Goal: Task Accomplishment & Management: Manage account settings

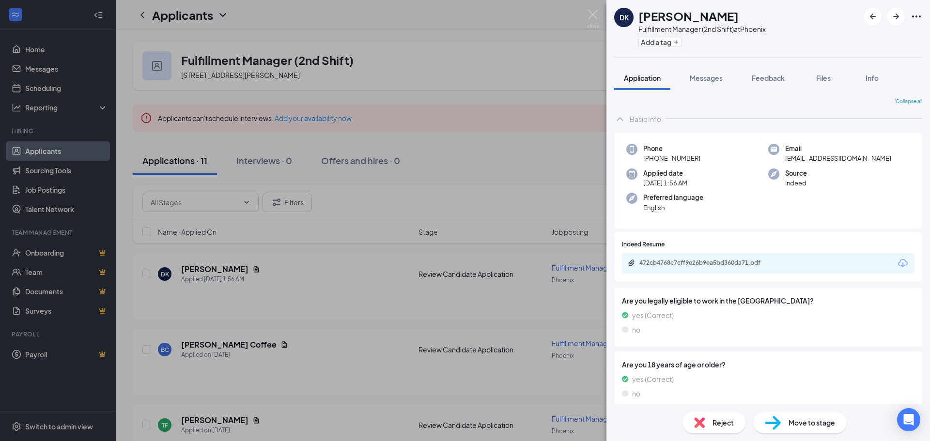
click at [702, 424] on img at bounding box center [699, 423] width 11 height 11
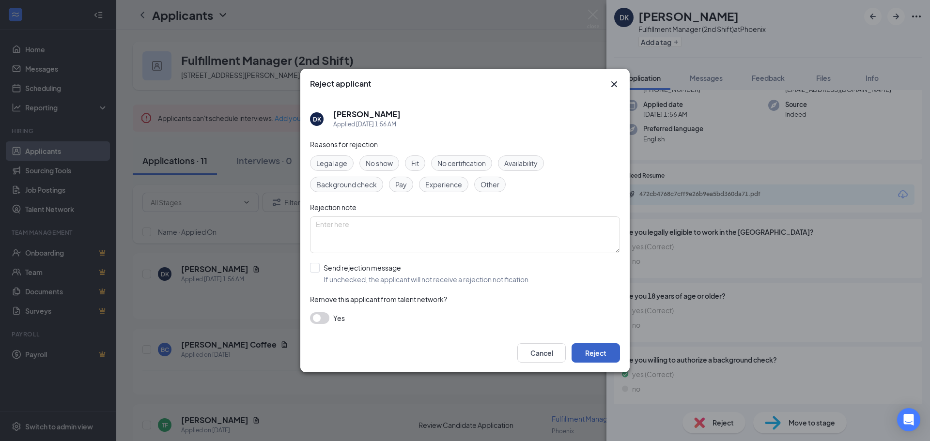
click at [587, 350] on button "Reject" at bounding box center [596, 353] width 48 height 19
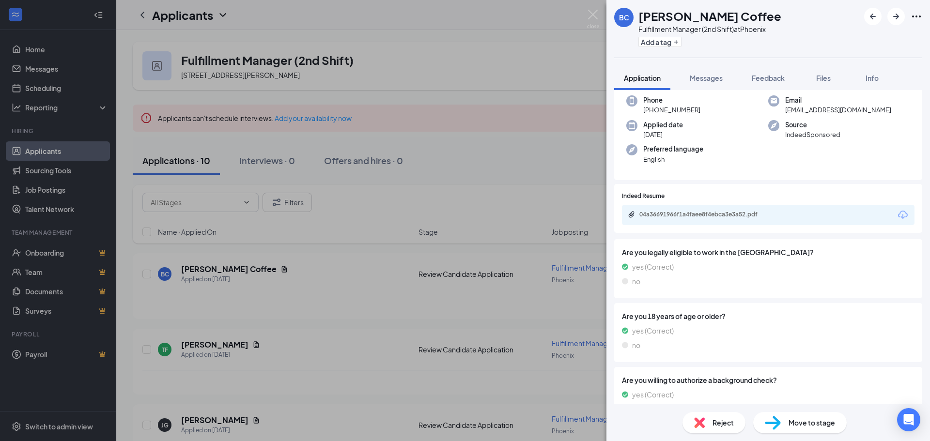
scroll to position [20, 0]
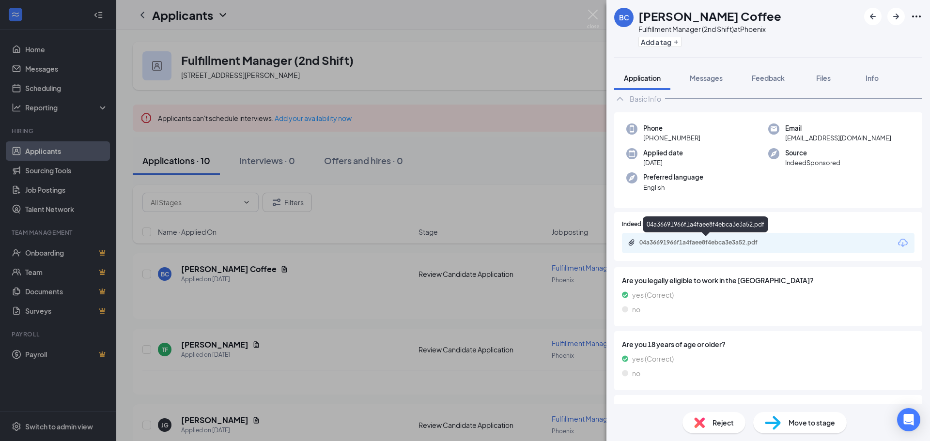
click at [759, 244] on div "04a36691966f1a4faee8f4ebca3e3a52.pdf" at bounding box center [708, 243] width 136 height 8
click at [702, 423] on img at bounding box center [699, 423] width 11 height 11
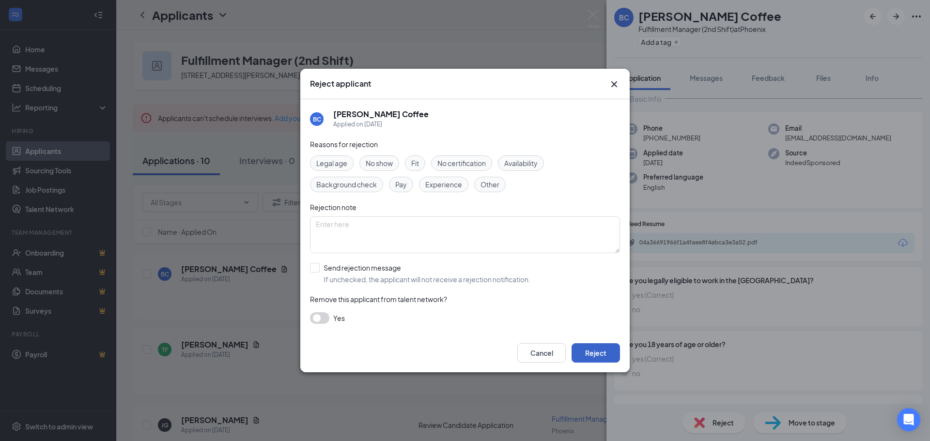
click at [601, 356] on button "Reject" at bounding box center [596, 353] width 48 height 19
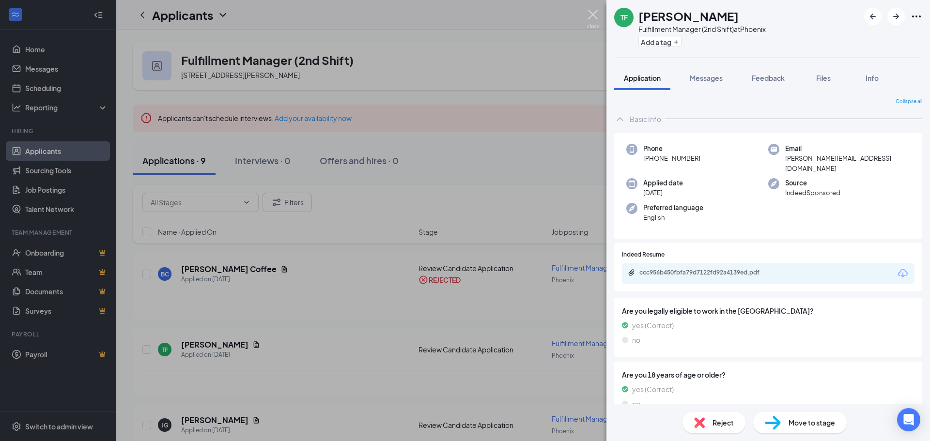
click at [594, 16] on img at bounding box center [593, 19] width 12 height 19
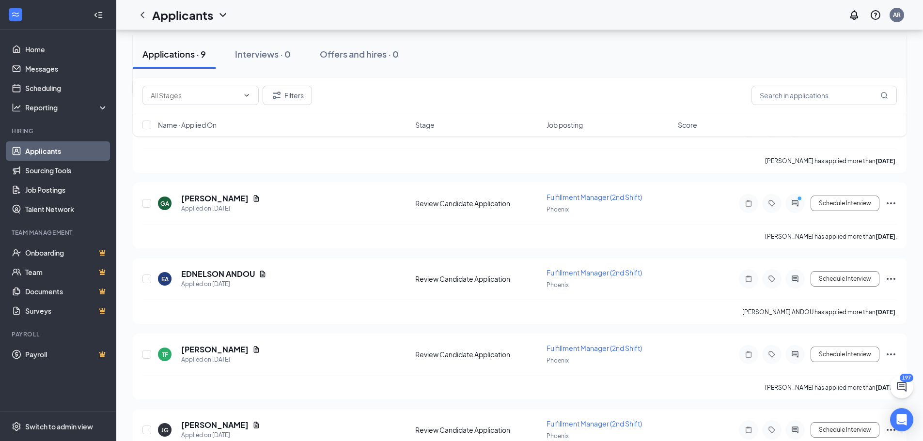
scroll to position [388, 0]
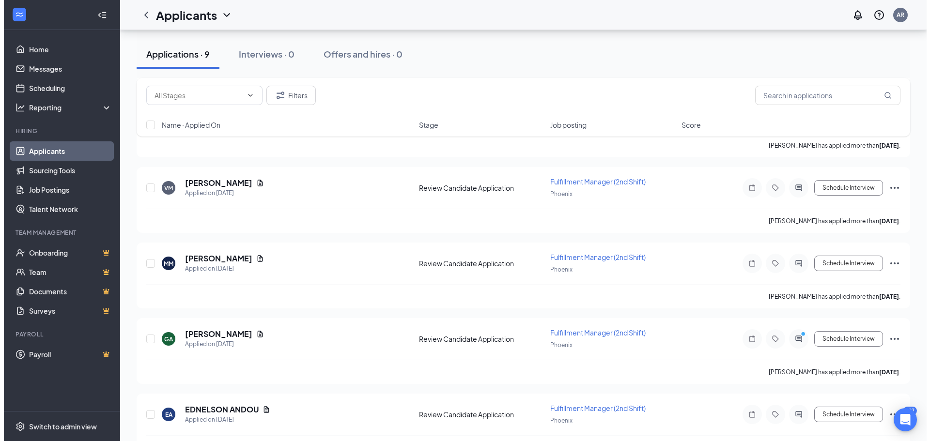
scroll to position [494, 0]
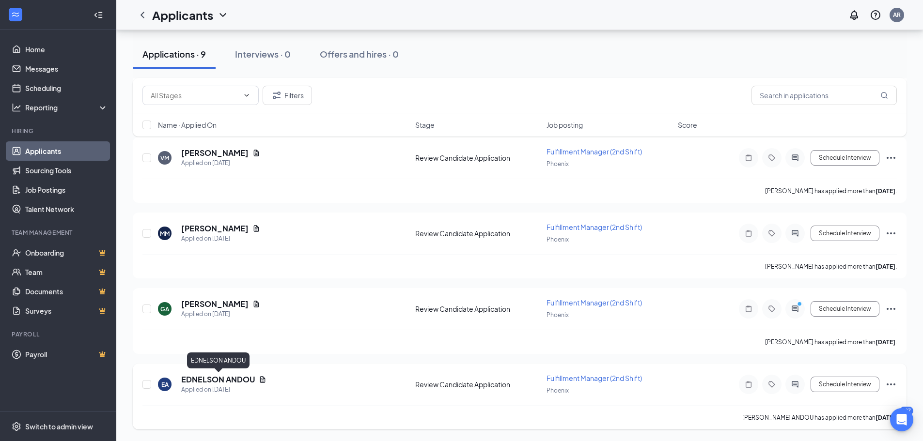
click at [248, 380] on h5 "EDNELSON ANDOU" at bounding box center [218, 380] width 74 height 11
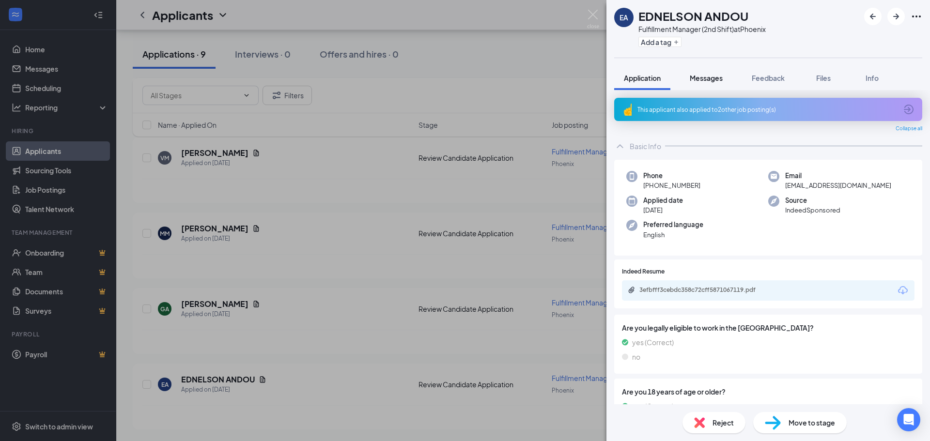
click at [713, 78] on span "Messages" at bounding box center [706, 78] width 33 height 9
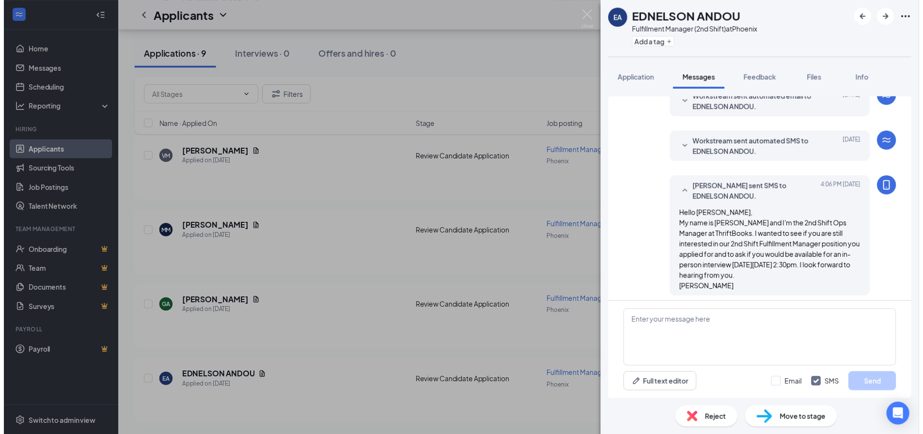
scroll to position [122, 0]
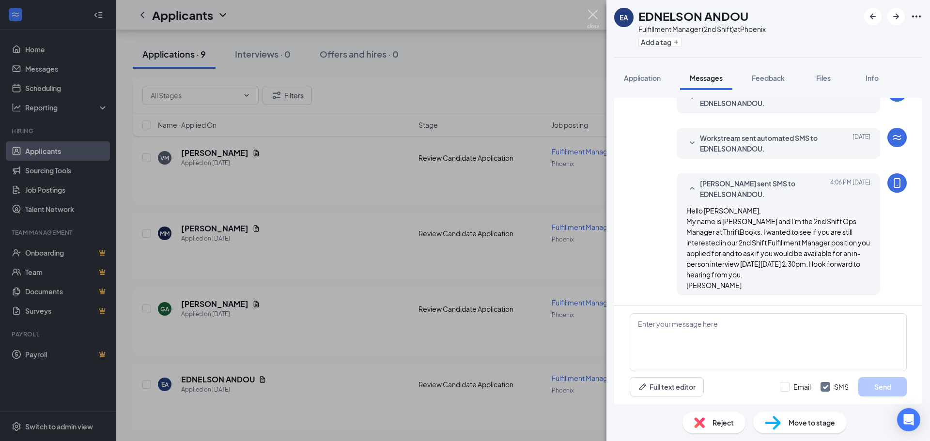
click at [596, 17] on img at bounding box center [593, 19] width 12 height 19
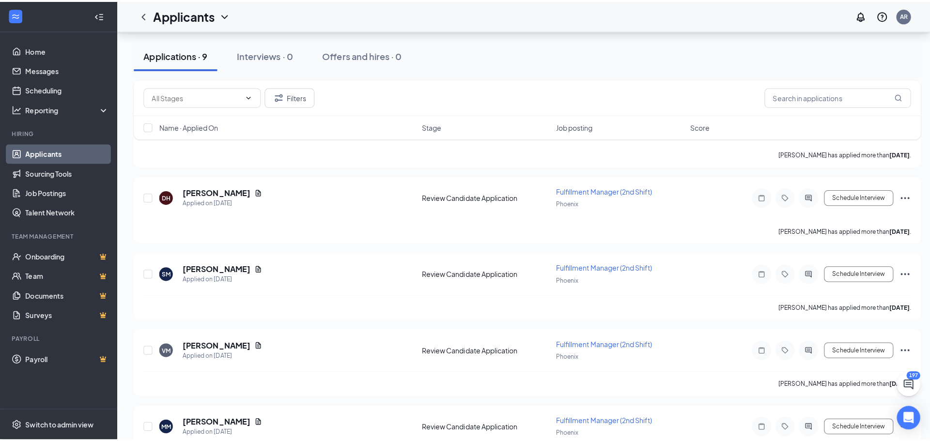
scroll to position [300, 0]
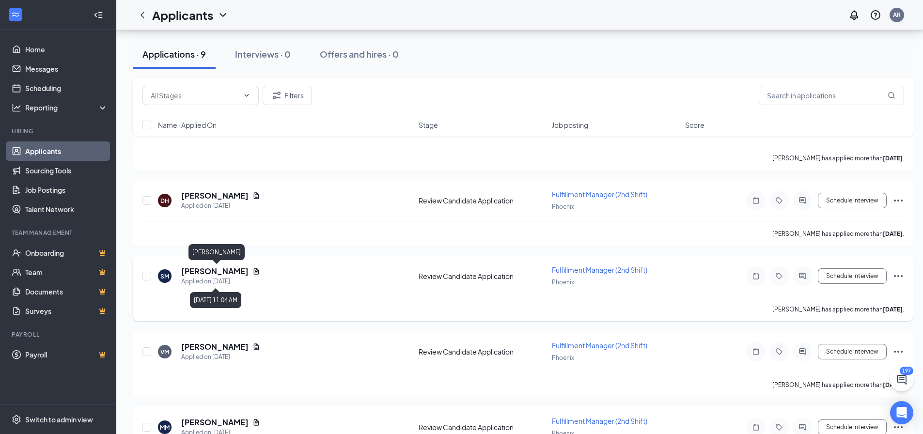
click at [242, 270] on h5 "SHELDON MERCHANT" at bounding box center [214, 271] width 67 height 11
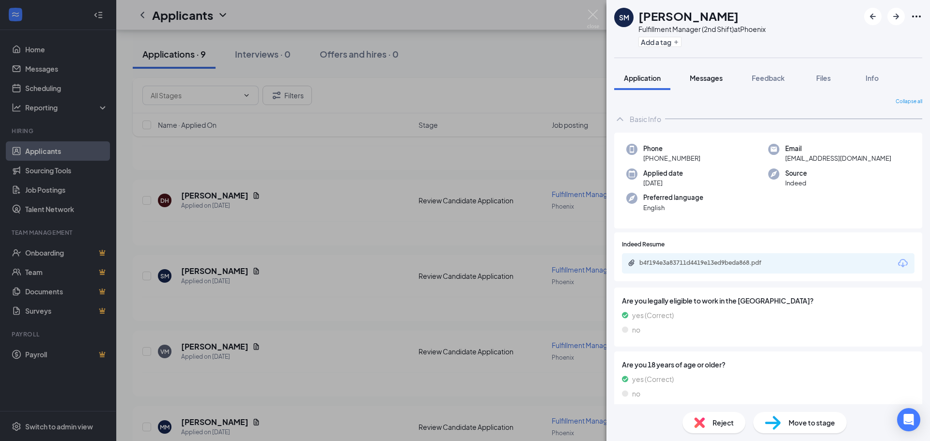
click at [706, 80] on span "Messages" at bounding box center [706, 78] width 33 height 9
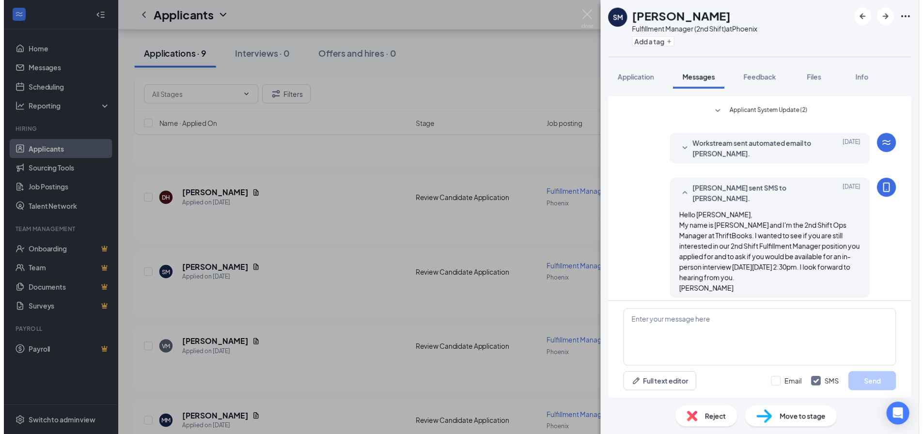
scroll to position [213, 0]
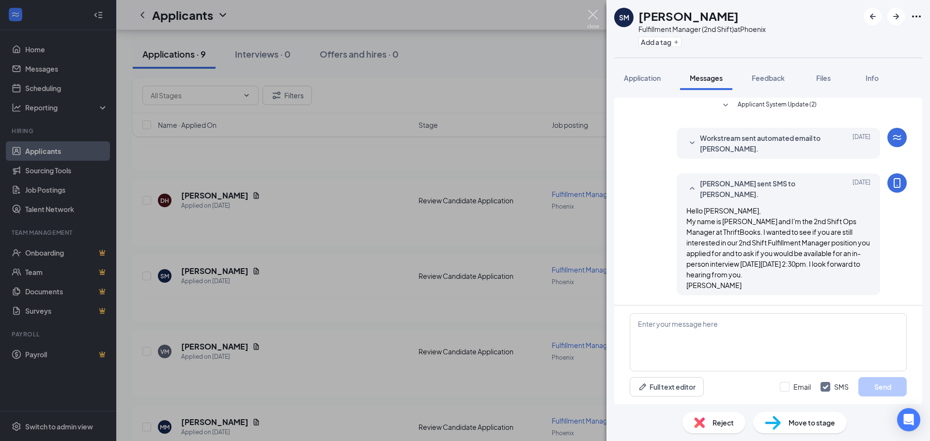
click at [596, 17] on img at bounding box center [593, 19] width 12 height 19
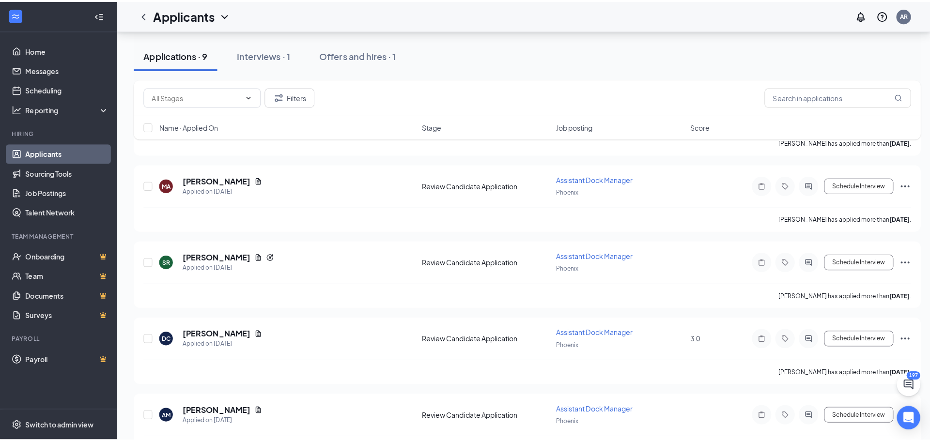
scroll to position [242, 0]
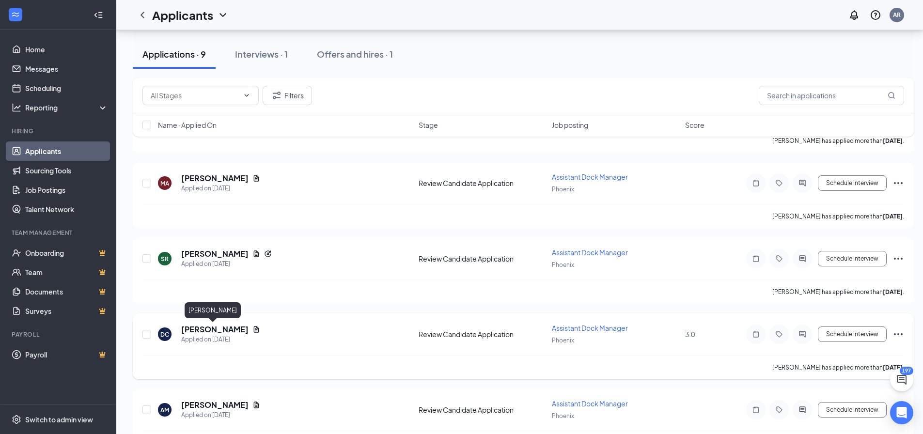
click at [222, 329] on h5 "Derrick Cosby" at bounding box center [214, 329] width 67 height 11
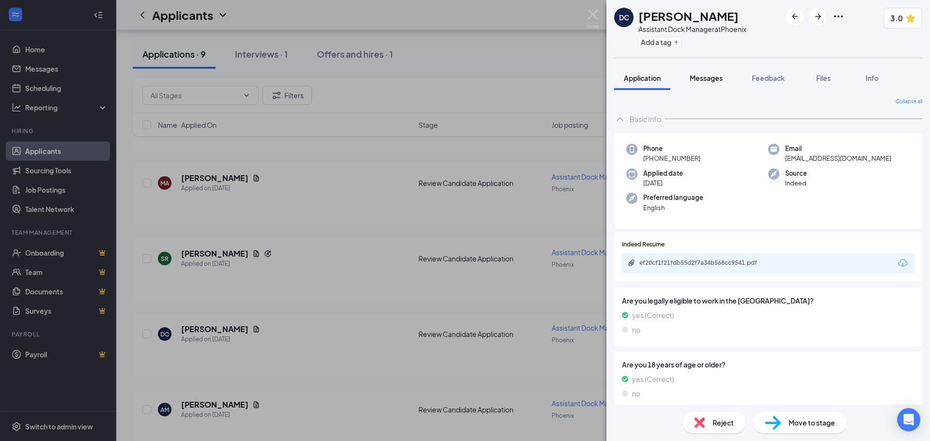
click at [710, 78] on span "Messages" at bounding box center [706, 78] width 33 height 9
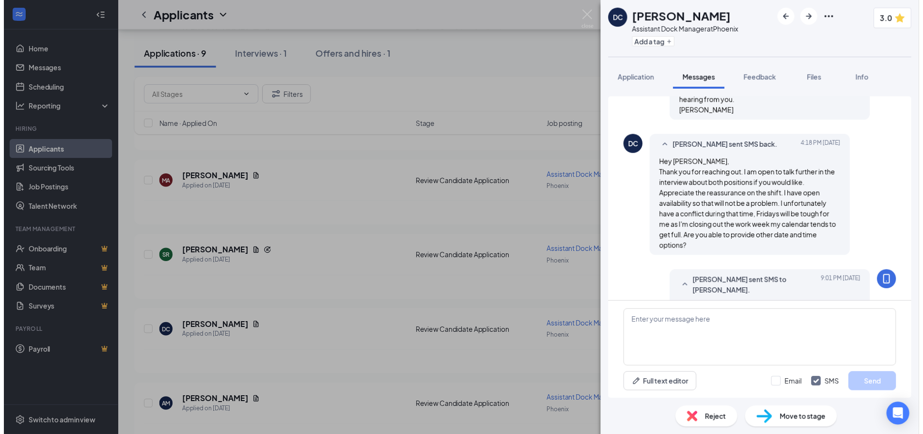
scroll to position [448, 0]
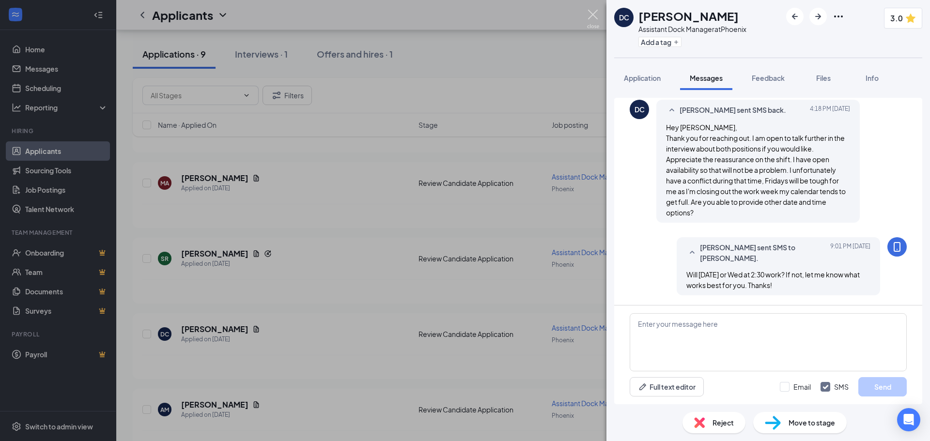
click at [594, 16] on img at bounding box center [593, 19] width 12 height 19
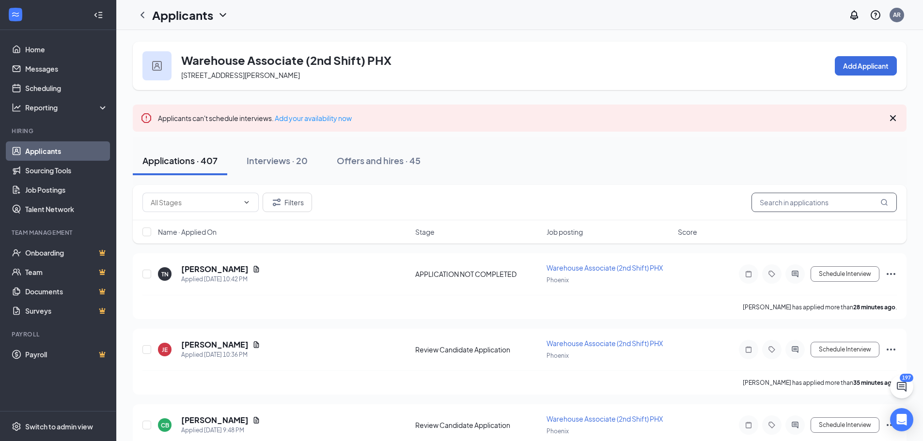
click at [808, 204] on input "text" at bounding box center [824, 202] width 145 height 19
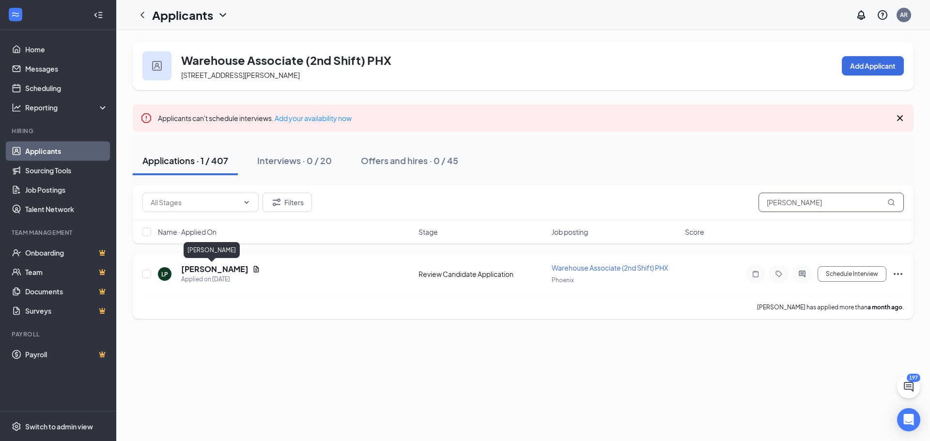
type input "[PERSON_NAME]"
click at [199, 269] on h5 "[PERSON_NAME]" at bounding box center [214, 269] width 67 height 11
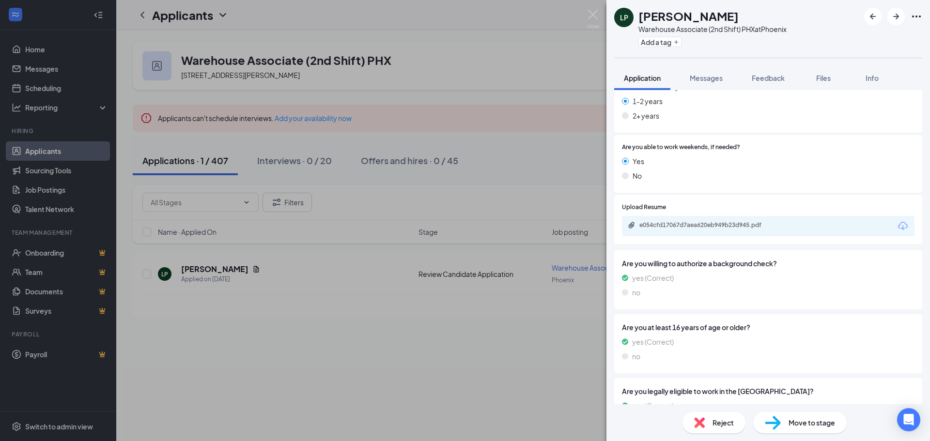
scroll to position [242, 0]
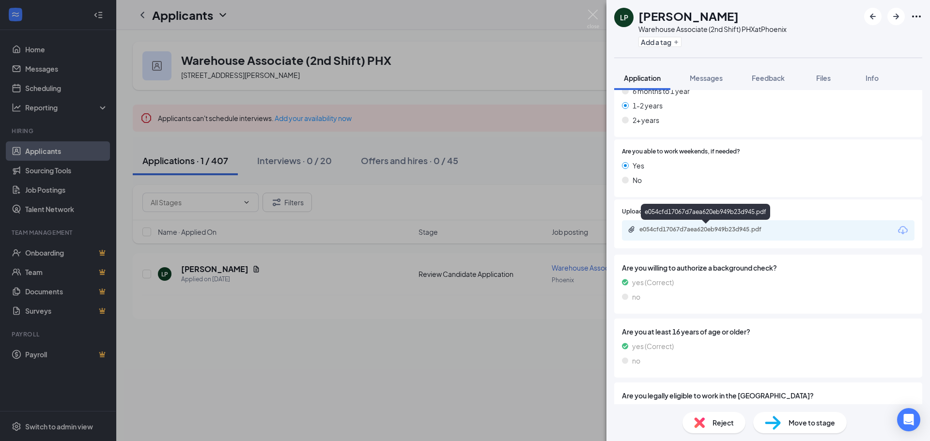
click at [694, 231] on div "e054cfd17067d7aea620eb949b23d945.pdf" at bounding box center [708, 230] width 136 height 8
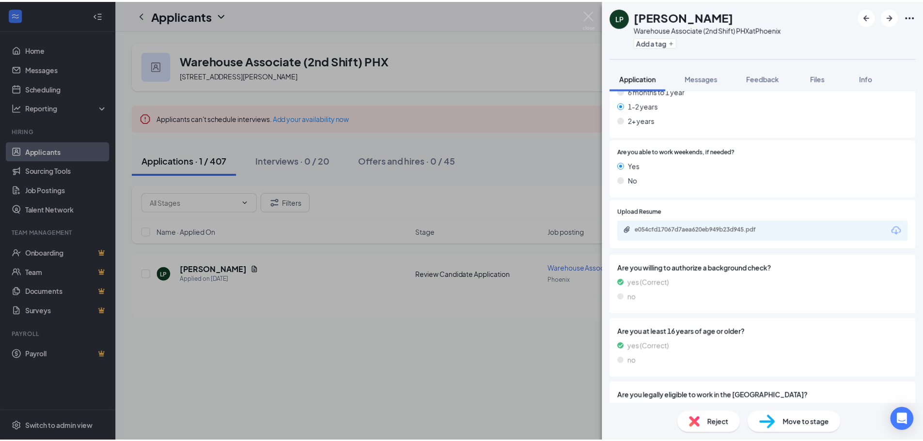
scroll to position [0, 0]
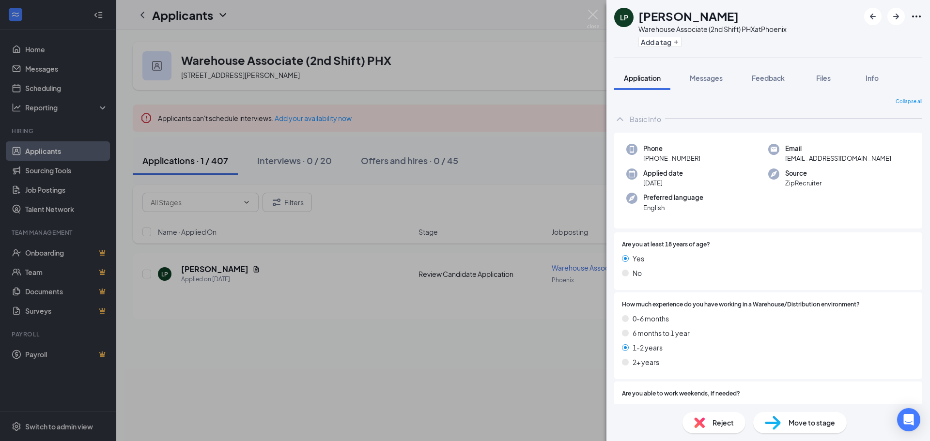
click at [683, 423] on div "Reject" at bounding box center [714, 422] width 63 height 21
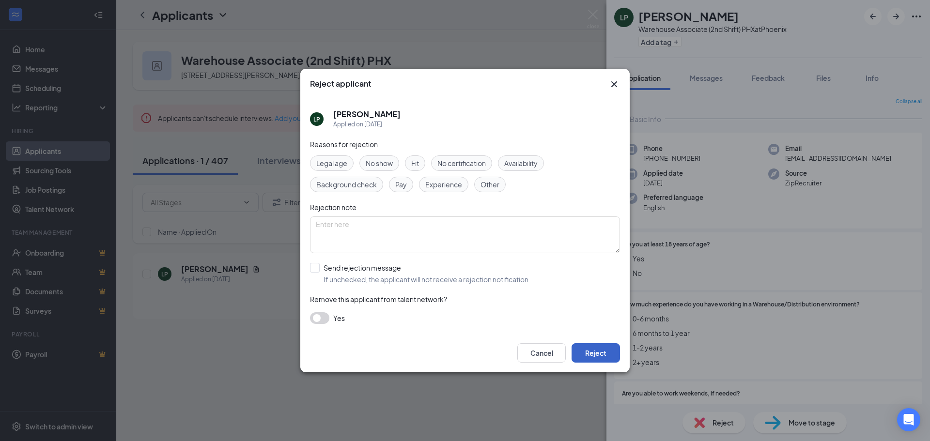
click at [599, 357] on button "Reject" at bounding box center [596, 353] width 48 height 19
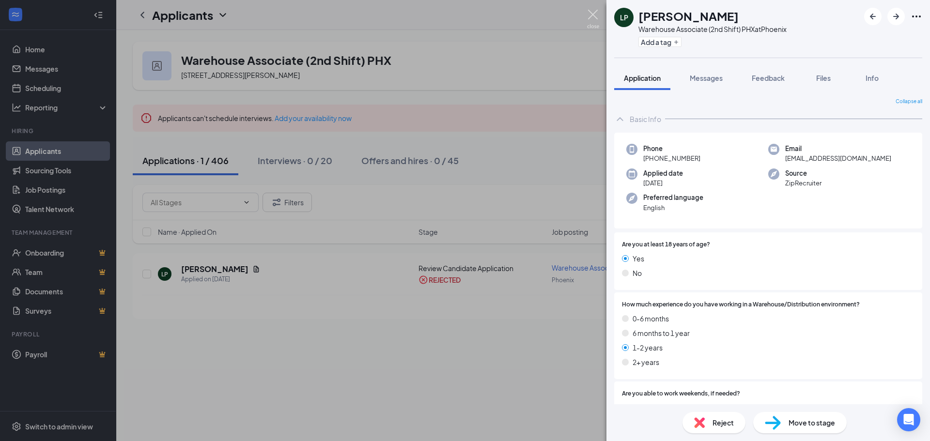
click at [595, 17] on img at bounding box center [593, 19] width 12 height 19
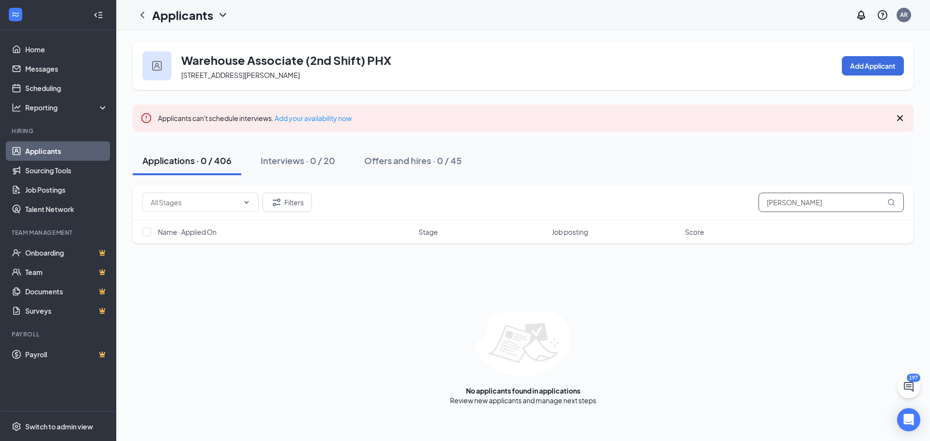
drag, startPoint x: 788, startPoint y: 206, endPoint x: 612, endPoint y: 221, distance: 176.0
click at [621, 221] on div "Filters [PERSON_NAME] Name · Applied On Stage Job posting Score" at bounding box center [523, 214] width 781 height 59
type input "[PERSON_NAME]"
click at [303, 205] on button "Filters" at bounding box center [287, 202] width 49 height 19
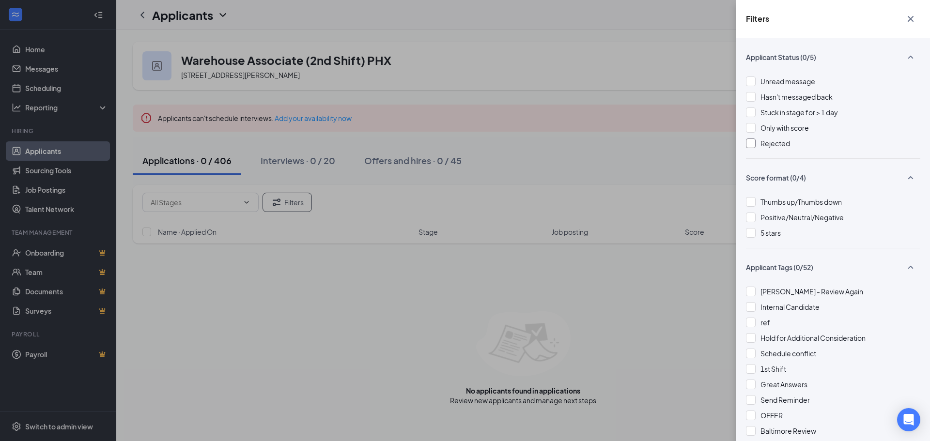
click at [751, 144] on div at bounding box center [751, 144] width 10 height 10
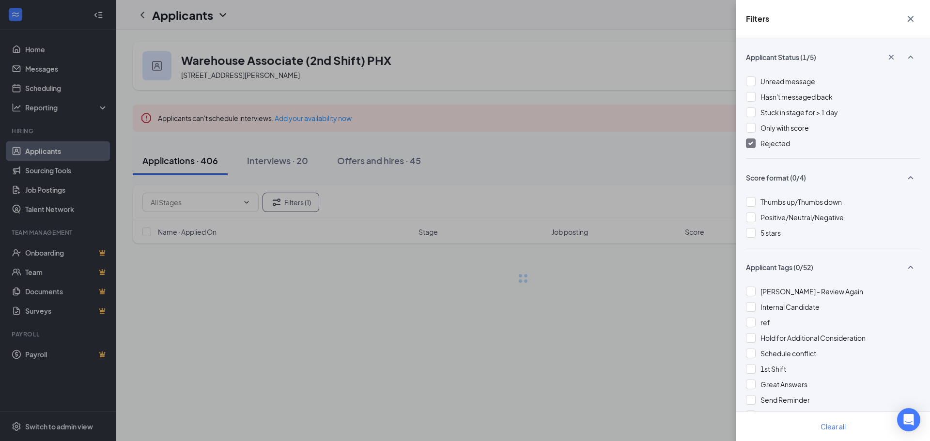
click at [909, 19] on icon "Cross" at bounding box center [911, 19] width 12 height 12
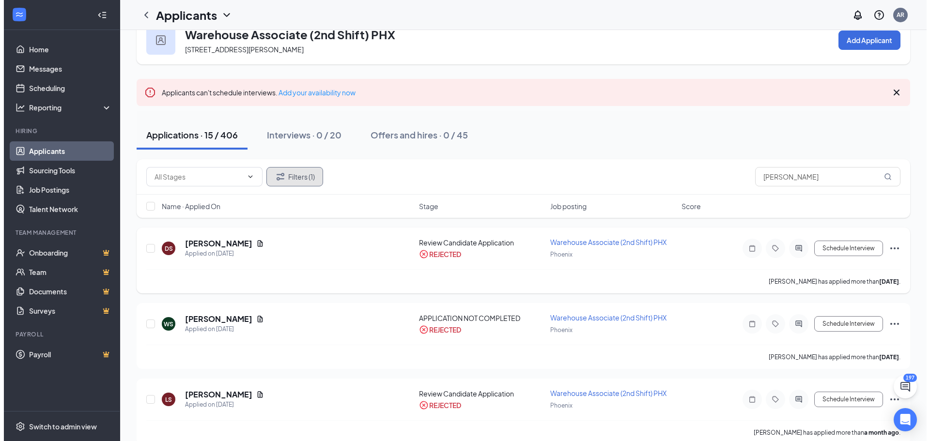
scroll to position [48, 0]
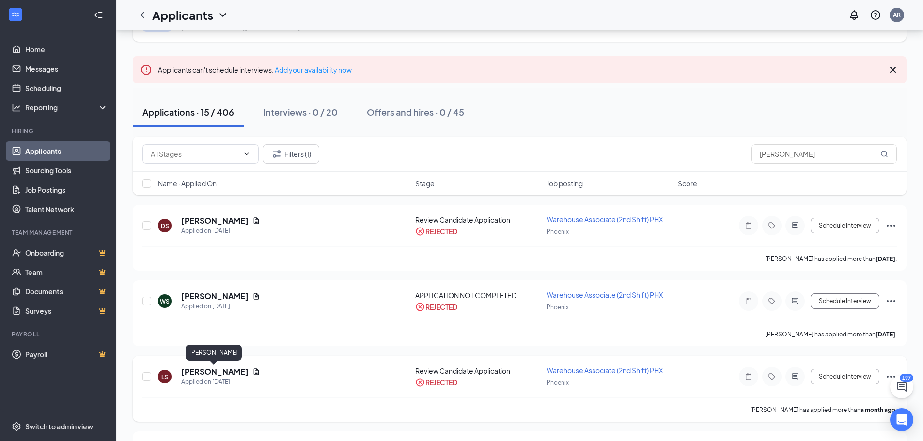
click at [236, 369] on h5 "[PERSON_NAME]" at bounding box center [214, 372] width 67 height 11
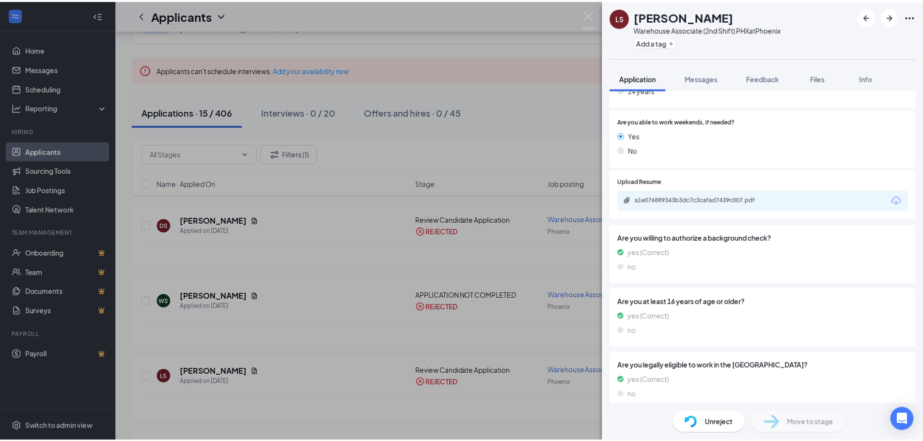
scroll to position [283, 0]
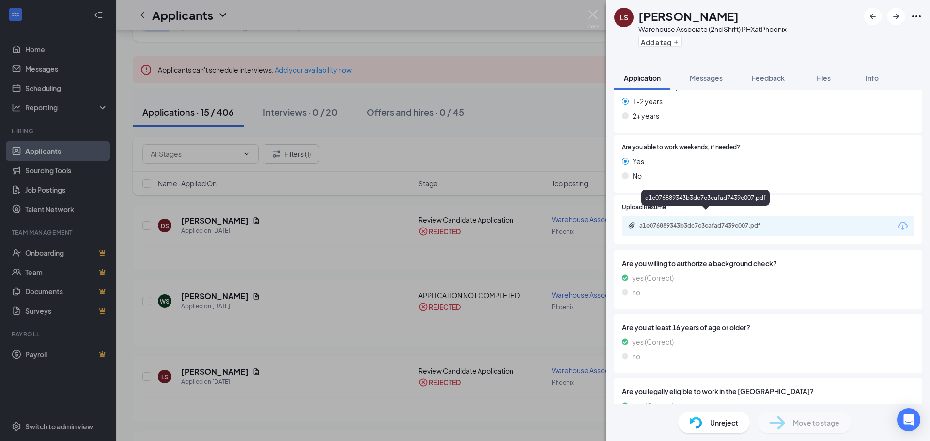
click at [695, 222] on div "a1e076889343b3dc7c3cafad7439c007.pdf" at bounding box center [708, 226] width 136 height 8
click at [594, 18] on img at bounding box center [593, 19] width 12 height 19
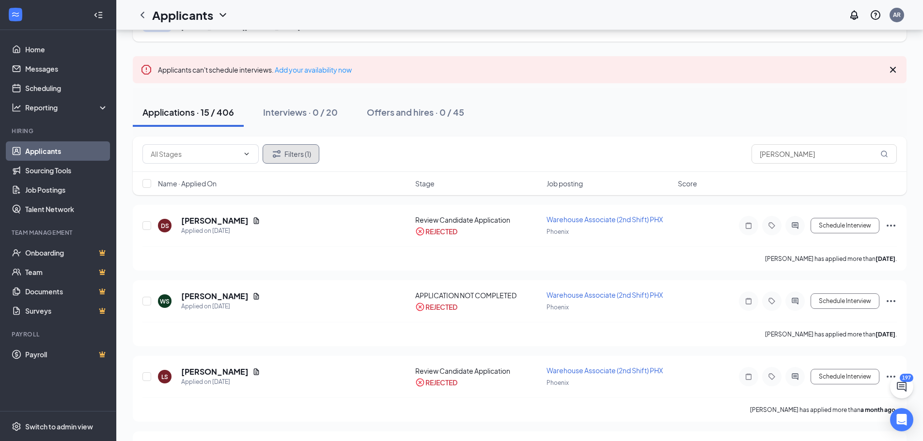
click at [289, 159] on button "Filters (1)" at bounding box center [291, 153] width 57 height 19
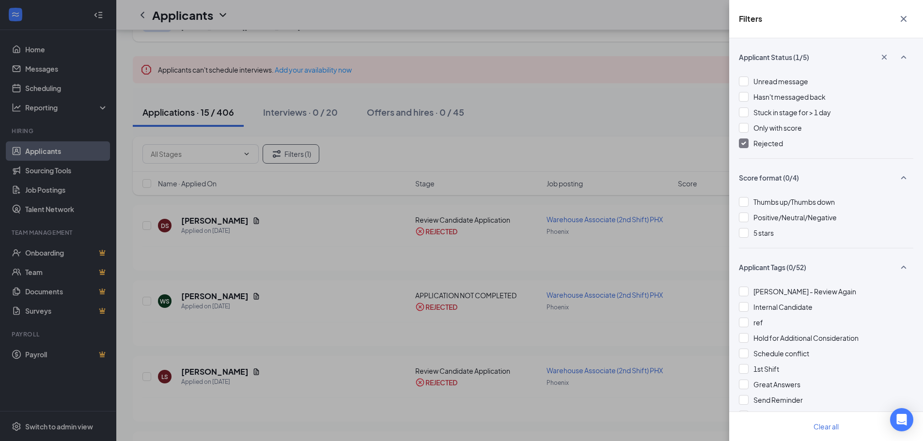
click at [745, 145] on img at bounding box center [743, 143] width 5 height 4
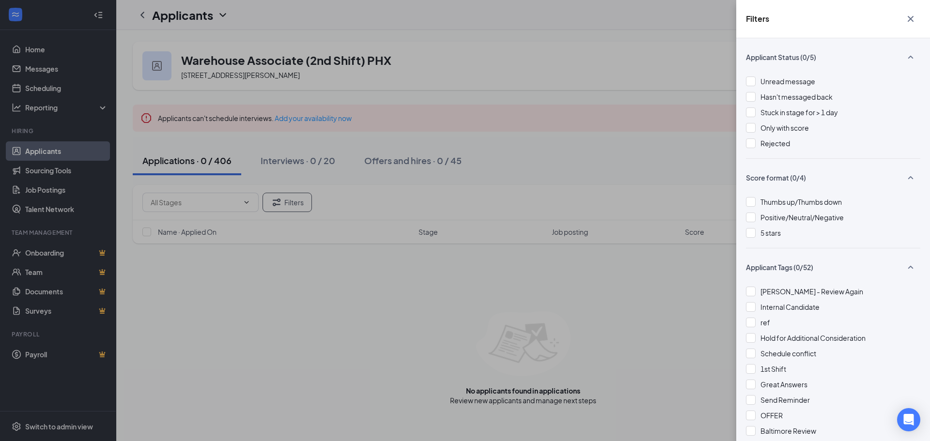
click at [911, 20] on icon "Cross" at bounding box center [911, 19] width 6 height 6
